Goal: Information Seeking & Learning: Learn about a topic

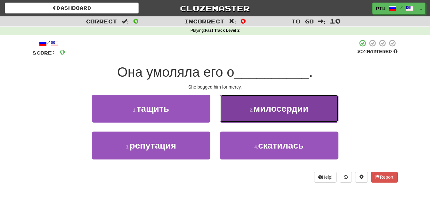
click at [300, 107] on span "милосердии" at bounding box center [280, 108] width 55 height 10
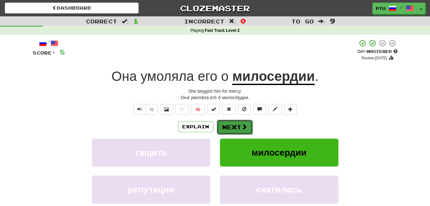
click at [246, 127] on span at bounding box center [244, 127] width 6 height 6
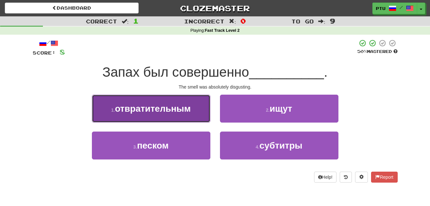
click at [175, 114] on button "1 . отвратительным" at bounding box center [151, 108] width 118 height 28
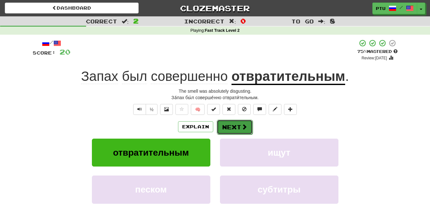
click at [240, 126] on button "Next" at bounding box center [235, 126] width 36 height 15
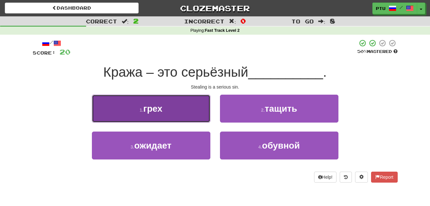
click at [149, 113] on span "грех" at bounding box center [152, 108] width 19 height 10
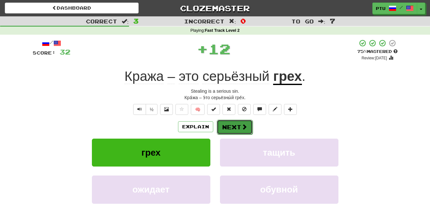
click at [241, 126] on span at bounding box center [244, 127] width 6 height 6
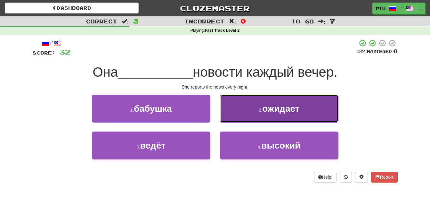
click at [292, 112] on span "ожидает" at bounding box center [280, 108] width 37 height 10
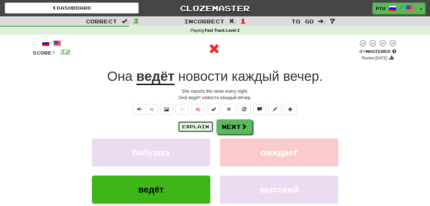
click at [200, 129] on button "Explain" at bounding box center [195, 126] width 35 height 11
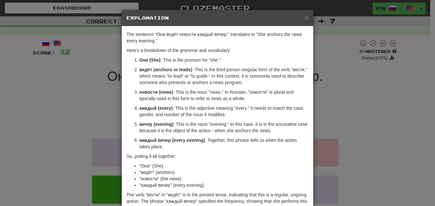
scroll to position [32, 0]
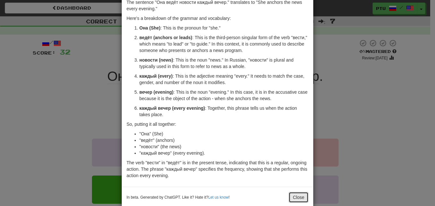
click at [295, 197] on button "Close" at bounding box center [298, 196] width 20 height 11
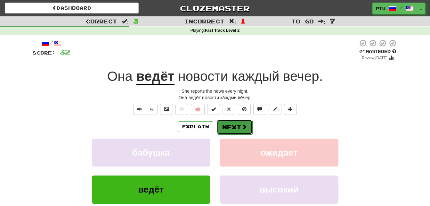
click at [245, 126] on span at bounding box center [244, 127] width 6 height 6
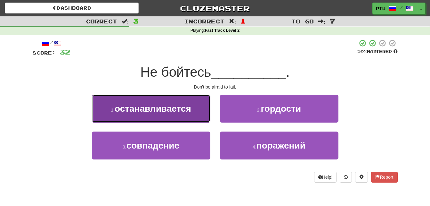
click at [190, 112] on span "останавливается" at bounding box center [153, 108] width 77 height 10
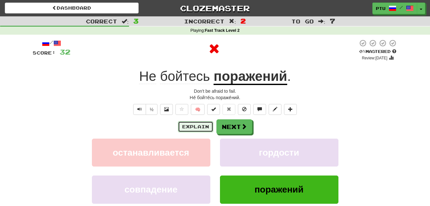
click at [203, 127] on button "Explain" at bounding box center [195, 126] width 35 height 11
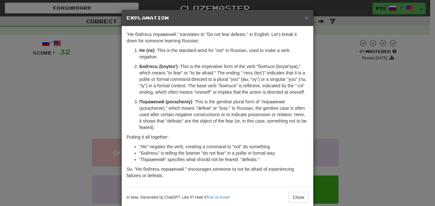
scroll to position [12, 0]
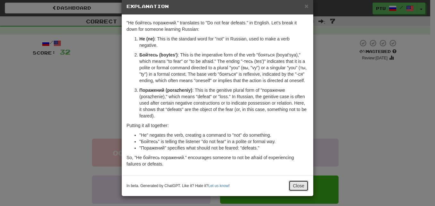
click at [297, 187] on button "Close" at bounding box center [298, 185] width 20 height 11
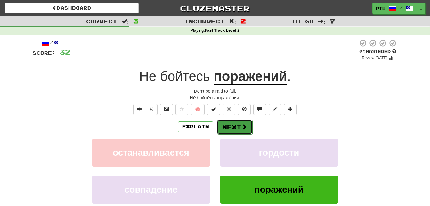
click at [239, 126] on button "Next" at bounding box center [235, 126] width 36 height 15
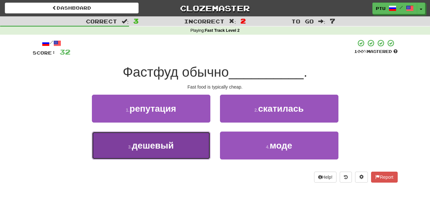
click at [164, 152] on button "3 . дешевый" at bounding box center [151, 145] width 118 height 28
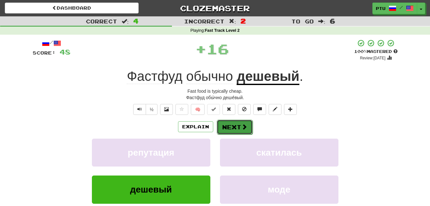
click at [225, 124] on button "Next" at bounding box center [235, 126] width 36 height 15
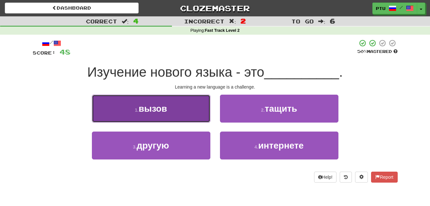
click at [161, 112] on span "вызов" at bounding box center [153, 108] width 28 height 10
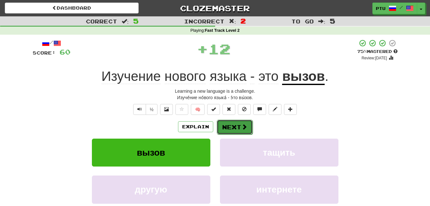
click at [228, 126] on button "Next" at bounding box center [235, 126] width 36 height 15
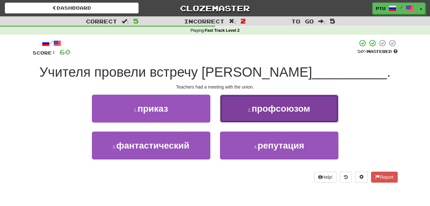
click at [251, 108] on small "2 ." at bounding box center [250, 109] width 4 height 5
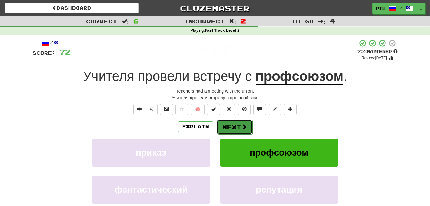
click at [233, 129] on button "Next" at bounding box center [235, 126] width 36 height 15
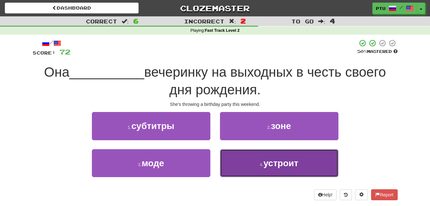
click at [266, 161] on span "устроит" at bounding box center [280, 163] width 35 height 10
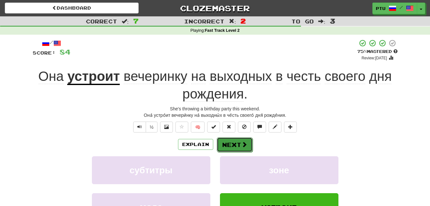
click at [234, 145] on button "Next" at bounding box center [235, 144] width 36 height 15
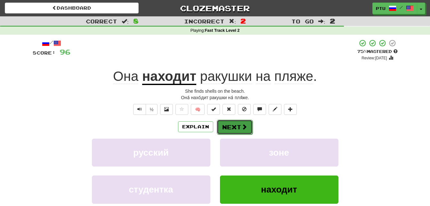
click at [244, 128] on span at bounding box center [244, 127] width 6 height 6
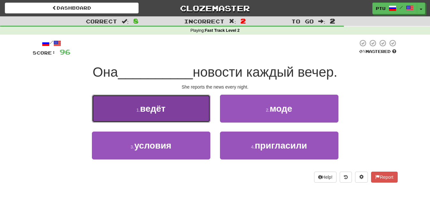
click at [165, 114] on button "1 . ведёт" at bounding box center [151, 108] width 118 height 28
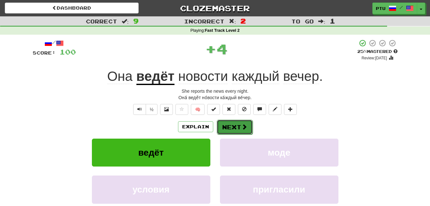
click at [244, 127] on span at bounding box center [244, 127] width 6 height 6
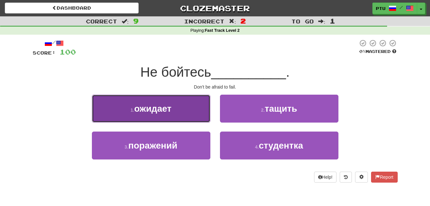
click at [173, 113] on button "1 . ожидает" at bounding box center [151, 108] width 118 height 28
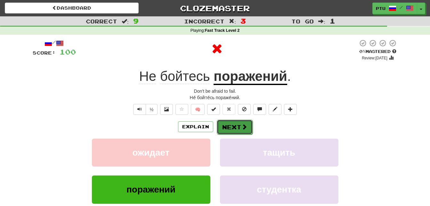
click at [236, 128] on button "Next" at bounding box center [235, 126] width 36 height 15
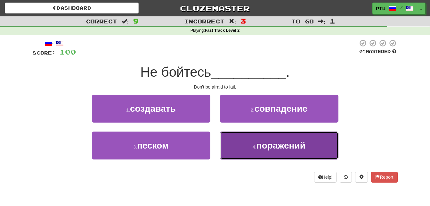
click at [265, 145] on span "поражений" at bounding box center [280, 145] width 49 height 10
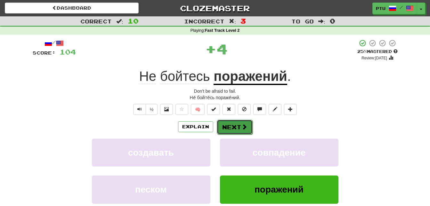
click at [239, 126] on button "Next" at bounding box center [235, 126] width 36 height 15
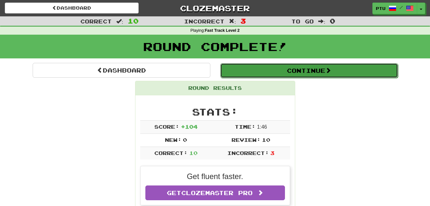
click at [319, 73] on button "Continue" at bounding box center [309, 70] width 178 height 15
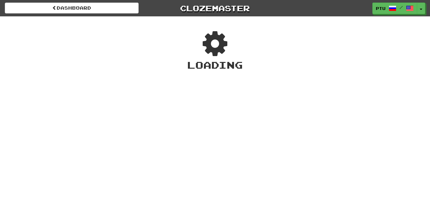
click at [319, 73] on div "Dashboard Clozemaster ptu / Toggle Dropdown Dashboard Leaderboard Activity Feed…" at bounding box center [215, 103] width 430 height 206
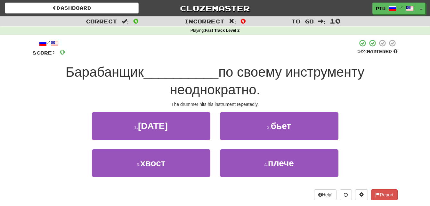
click at [359, 104] on div "The drummer hits his instrument repeatedly." at bounding box center [215, 104] width 365 height 6
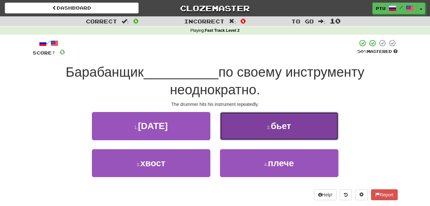
click at [289, 123] on span "бьет" at bounding box center [281, 126] width 20 height 10
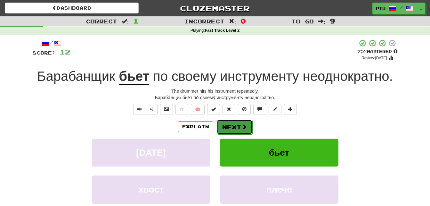
click at [243, 128] on span at bounding box center [244, 127] width 6 height 6
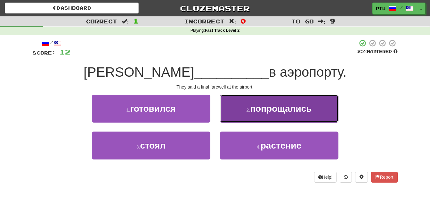
click at [256, 114] on button "2 . попрощались" at bounding box center [279, 108] width 118 height 28
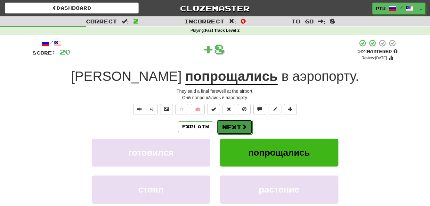
click at [238, 126] on button "Next" at bounding box center [235, 126] width 36 height 15
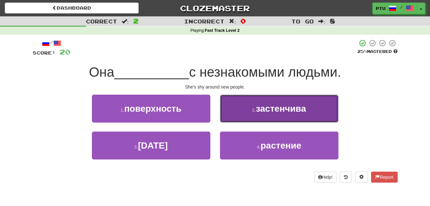
click at [267, 109] on span "застенчива" at bounding box center [281, 108] width 50 height 10
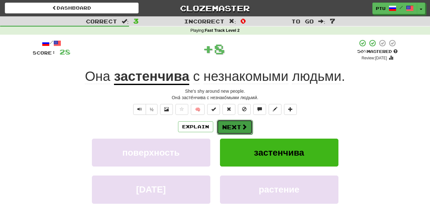
click at [240, 126] on button "Next" at bounding box center [235, 126] width 36 height 15
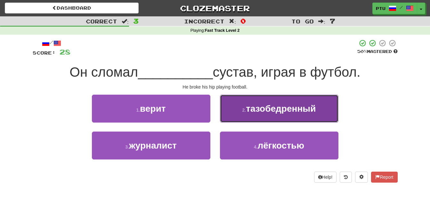
click at [264, 110] on span "тазобедренный" at bounding box center [281, 108] width 70 height 10
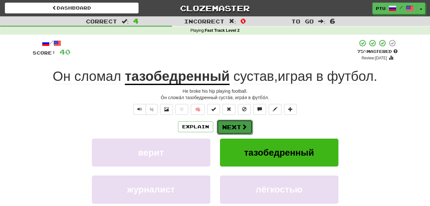
click at [244, 126] on span at bounding box center [244, 127] width 6 height 6
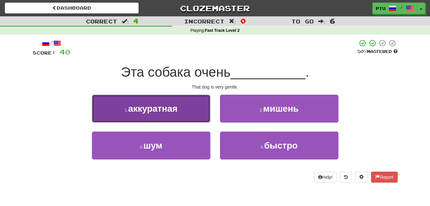
click at [189, 117] on button "1 . аккуратная" at bounding box center [151, 108] width 118 height 28
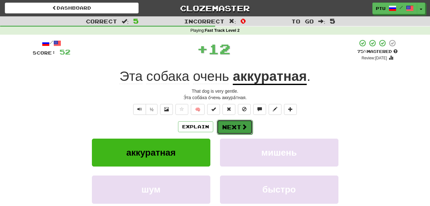
click at [227, 125] on button "Next" at bounding box center [235, 126] width 36 height 15
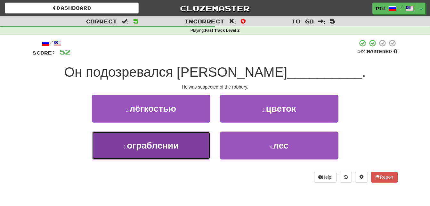
click at [183, 150] on button "3 . ограблении" at bounding box center [151, 145] width 118 height 28
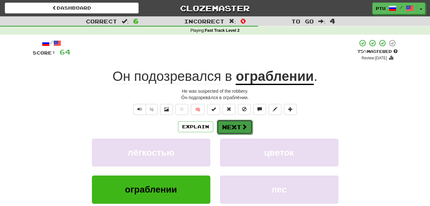
click at [235, 125] on button "Next" at bounding box center [235, 126] width 36 height 15
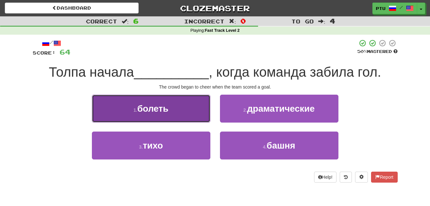
click at [172, 113] on button "1 . болеть" at bounding box center [151, 108] width 118 height 28
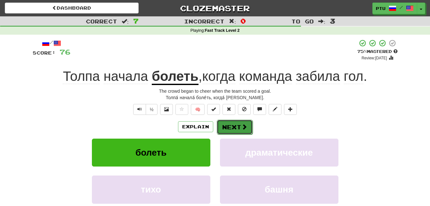
click at [242, 129] on span at bounding box center [244, 127] width 6 height 6
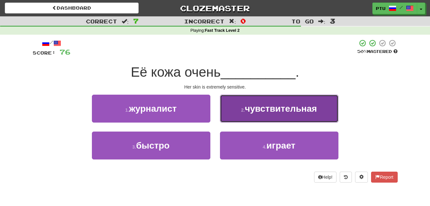
click at [270, 115] on button "2 . чувствительная" at bounding box center [279, 108] width 118 height 28
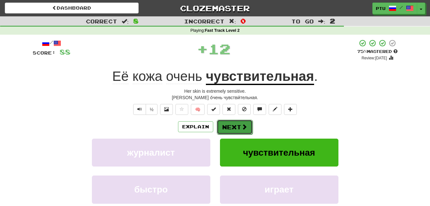
click at [245, 126] on span at bounding box center [244, 127] width 6 height 6
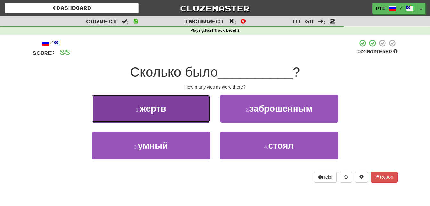
click at [185, 115] on button "1 . жертв" at bounding box center [151, 108] width 118 height 28
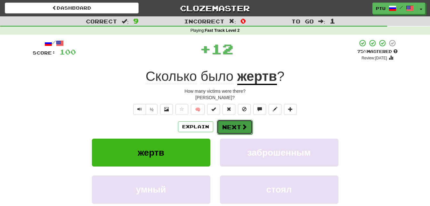
click at [243, 129] on span at bounding box center [244, 127] width 6 height 6
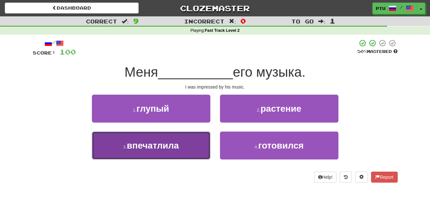
click at [182, 147] on button "3 . впечатлила" at bounding box center [151, 145] width 118 height 28
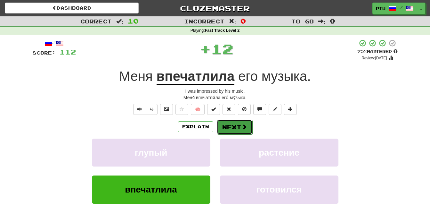
click at [234, 129] on button "Next" at bounding box center [235, 126] width 36 height 15
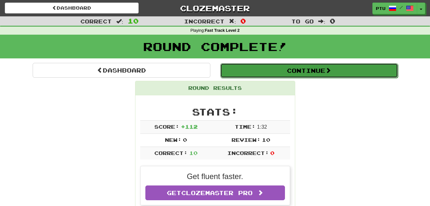
click at [316, 72] on button "Continue" at bounding box center [309, 70] width 178 height 15
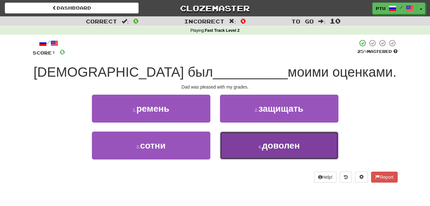
click at [266, 150] on span "доволен" at bounding box center [281, 145] width 38 height 10
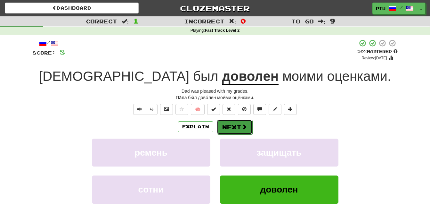
click at [244, 126] on span at bounding box center [244, 127] width 6 height 6
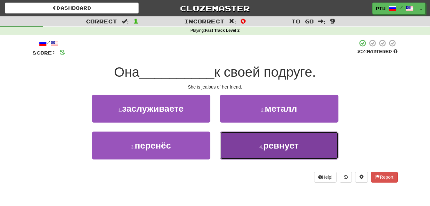
click at [265, 147] on span "ревнует" at bounding box center [281, 145] width 36 height 10
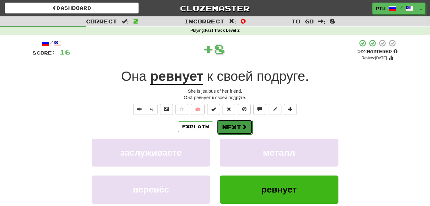
click at [243, 127] on span at bounding box center [244, 127] width 6 height 6
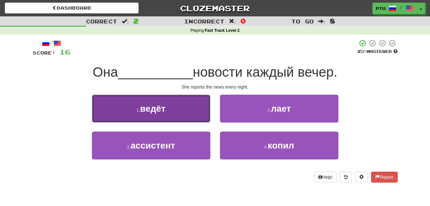
click at [190, 117] on button "1 . ведёт" at bounding box center [151, 108] width 118 height 28
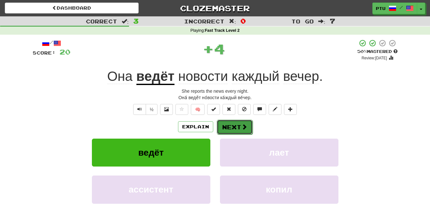
click at [233, 129] on button "Next" at bounding box center [235, 126] width 36 height 15
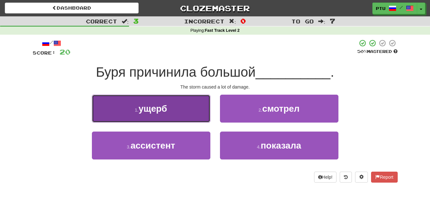
click at [174, 115] on button "1 . ущерб" at bounding box center [151, 108] width 118 height 28
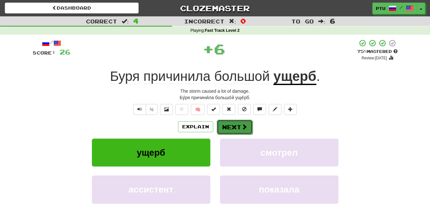
click at [228, 125] on button "Next" at bounding box center [235, 126] width 36 height 15
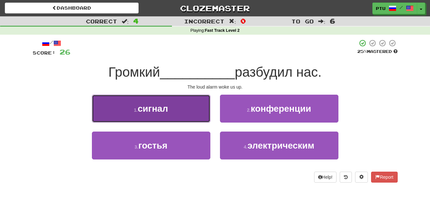
click at [175, 115] on button "1 . сигнал" at bounding box center [151, 108] width 118 height 28
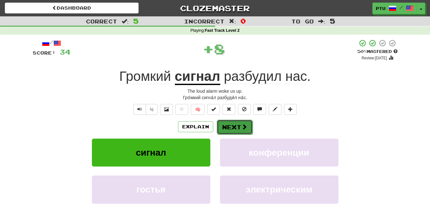
click at [230, 126] on button "Next" at bounding box center [235, 126] width 36 height 15
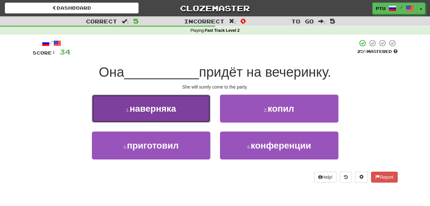
click at [183, 113] on button "1 . наверняка" at bounding box center [151, 108] width 118 height 28
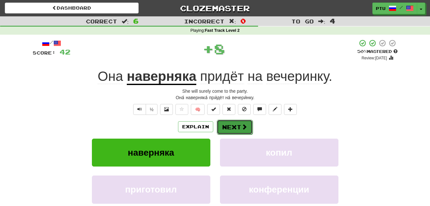
click at [239, 125] on button "Next" at bounding box center [235, 126] width 36 height 15
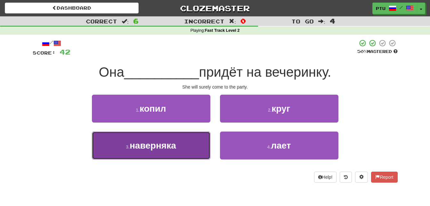
click at [182, 146] on button "3 . наверняка" at bounding box center [151, 145] width 118 height 28
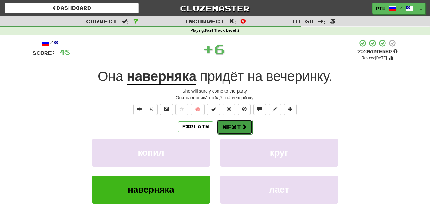
click at [224, 127] on button "Next" at bounding box center [235, 126] width 36 height 15
